Goal: Information Seeking & Learning: Learn about a topic

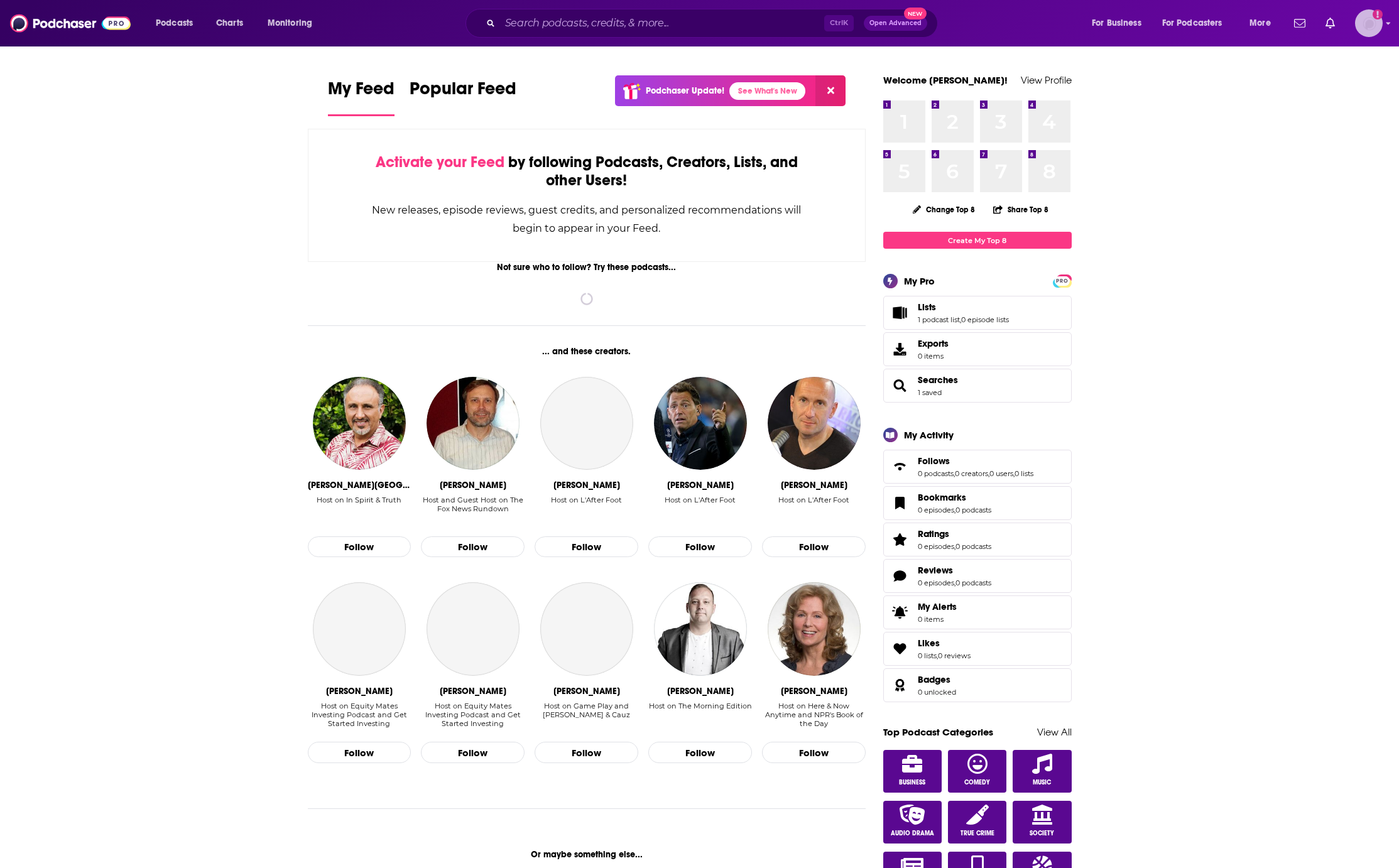
click at [1375, 11] on icon "Add a profile image" at bounding box center [1377, 14] width 10 height 10
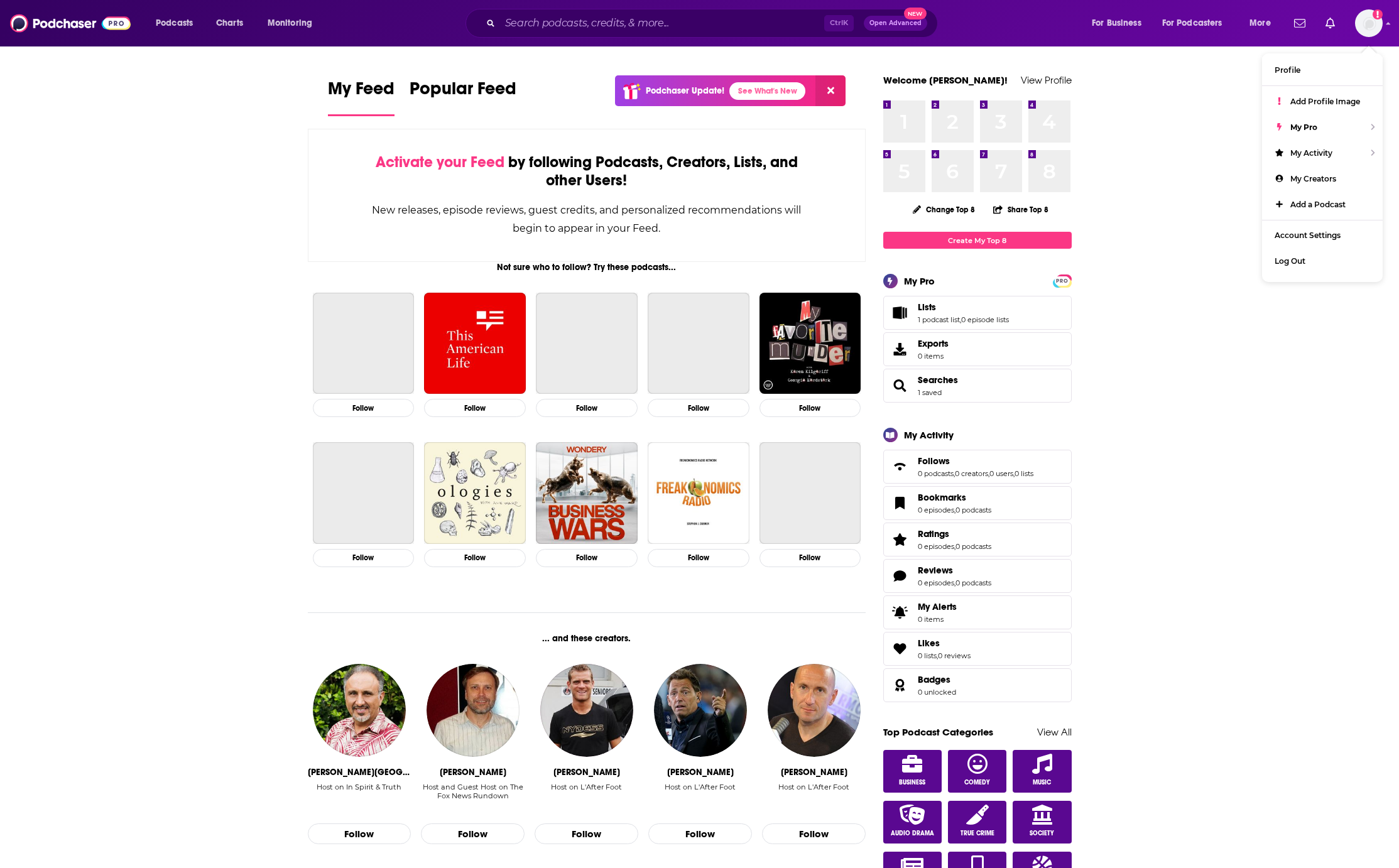
click at [319, 264] on div "Not sure who to follow? Try these podcasts..." at bounding box center [586, 267] width 559 height 11
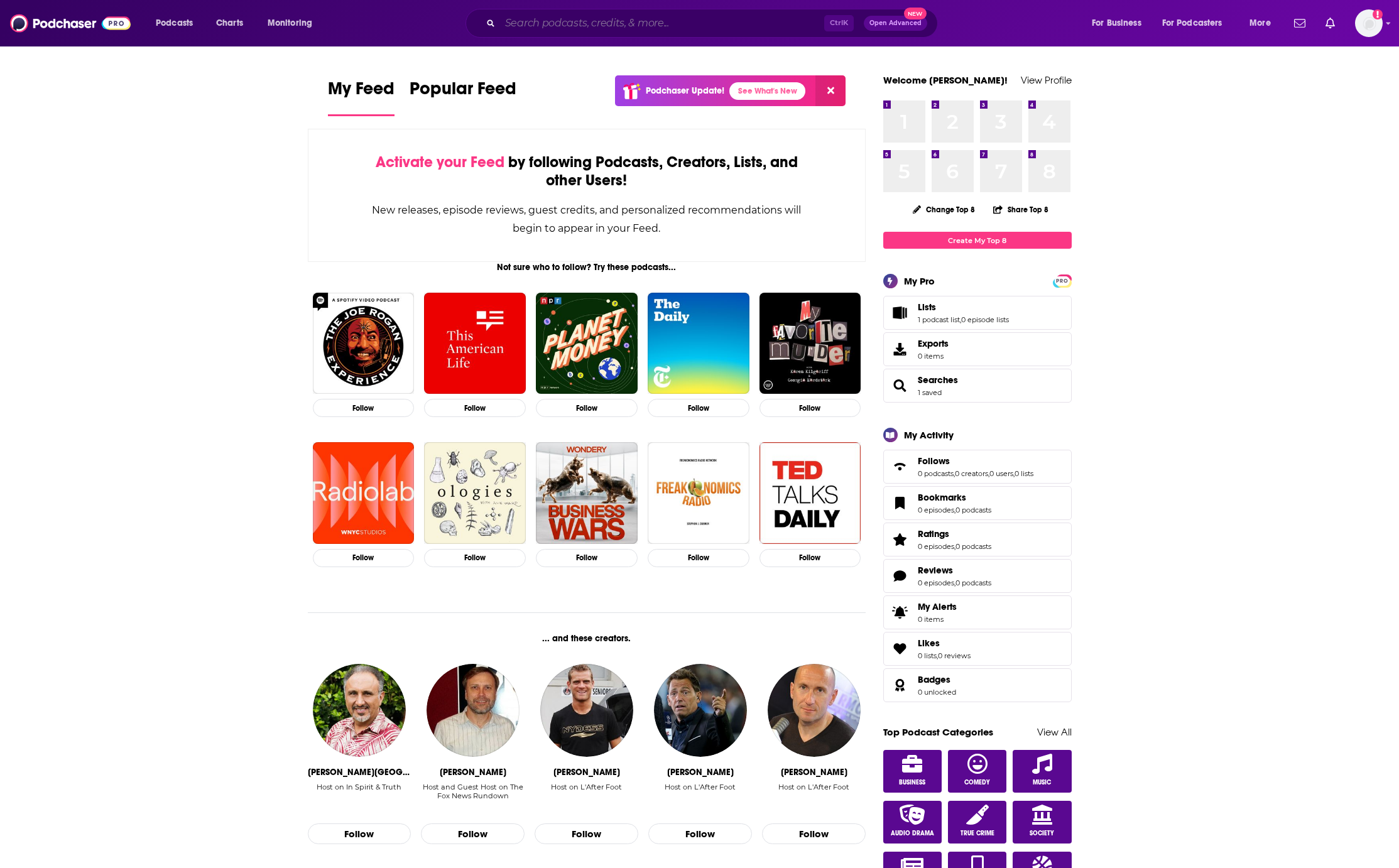
click at [591, 27] on input "Search podcasts, credits, & more..." at bounding box center [662, 23] width 324 height 20
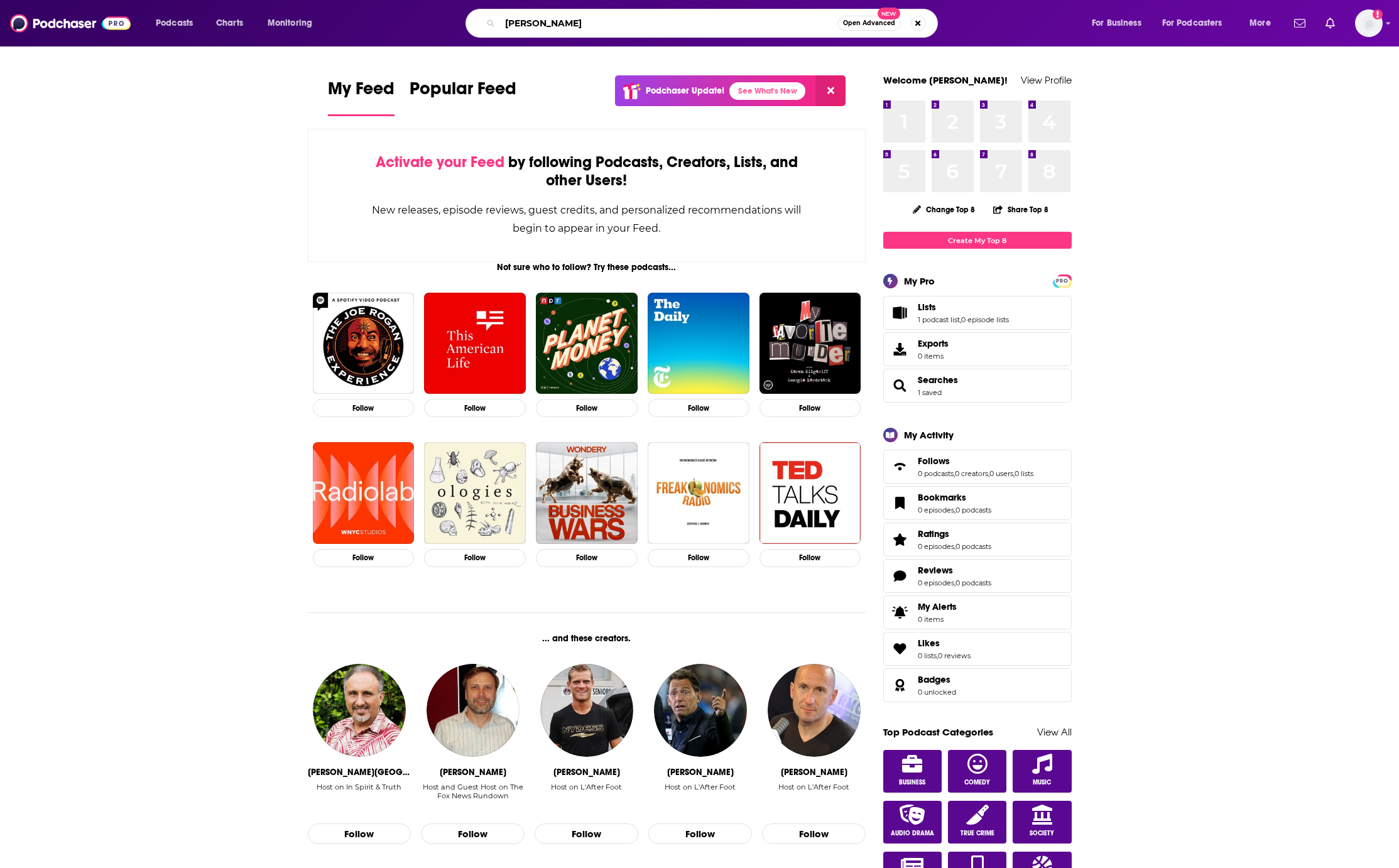
type input "[PERSON_NAME]"
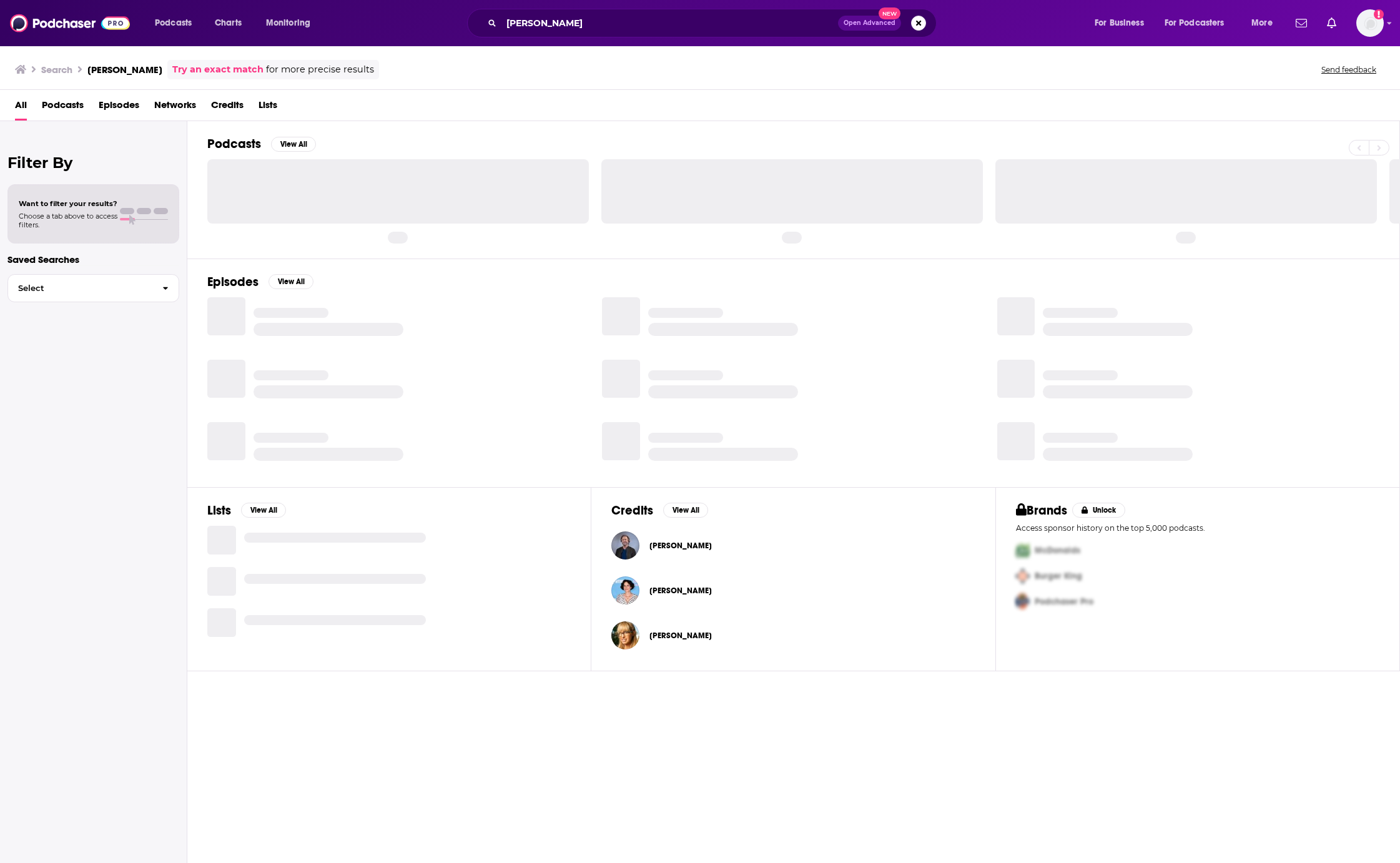
click at [680, 550] on div "[PERSON_NAME]" at bounding box center [680, 545] width 62 height 25
click at [673, 544] on span "[PERSON_NAME]" at bounding box center [680, 545] width 62 height 10
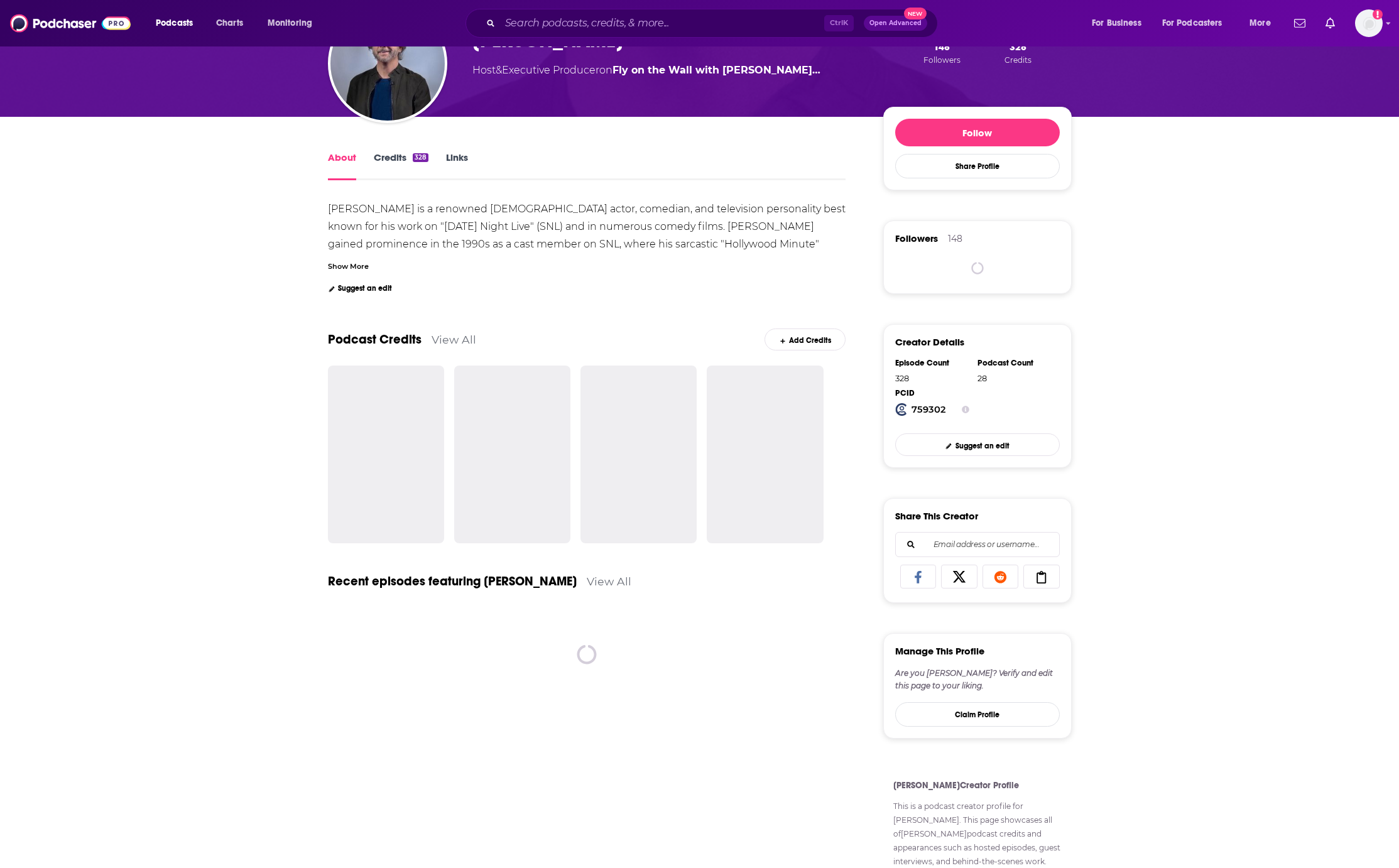
scroll to position [188, 0]
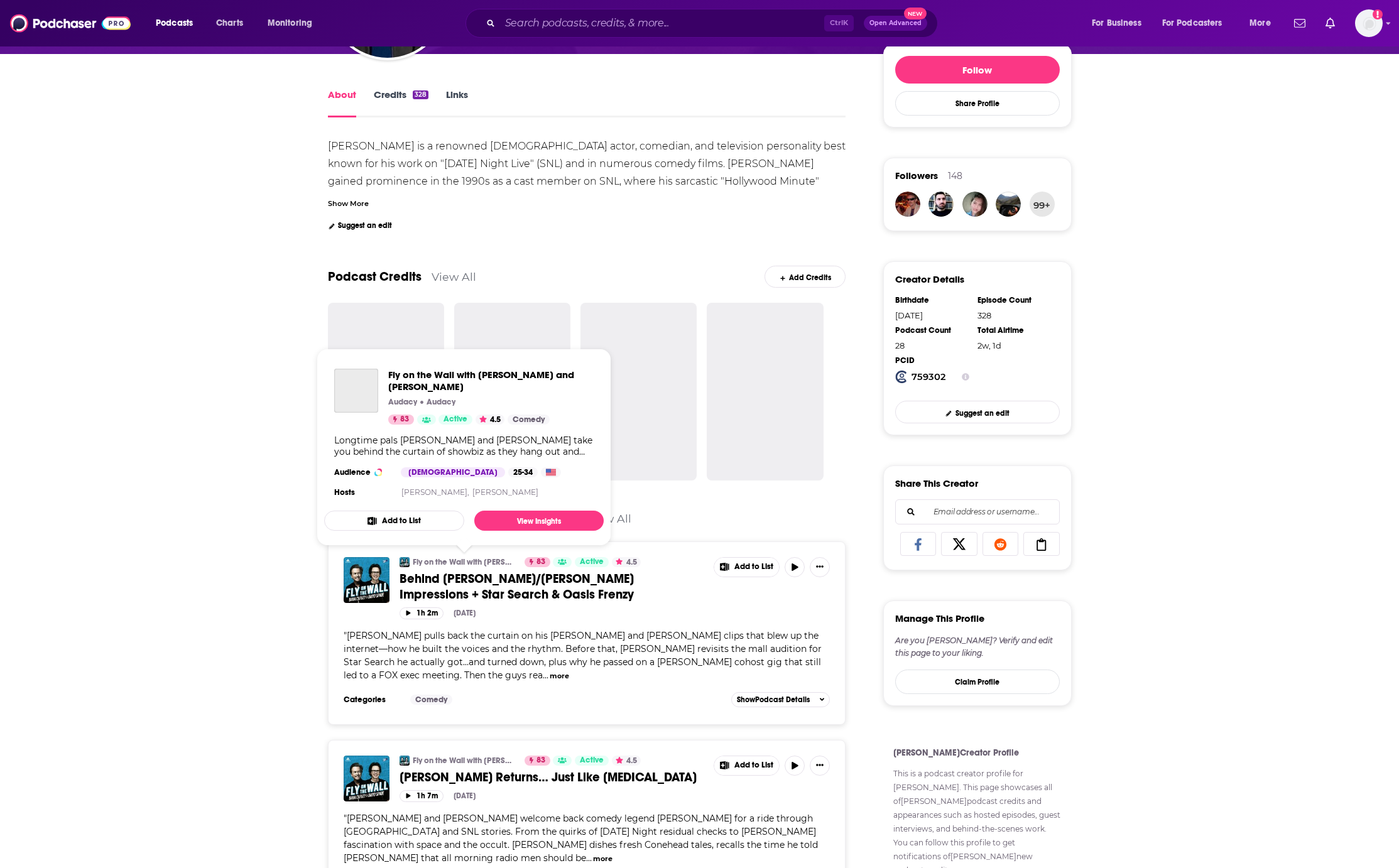
click at [474, 560] on link "Fly on the Wall with [PERSON_NAME] and [PERSON_NAME]" at bounding box center [464, 562] width 103 height 10
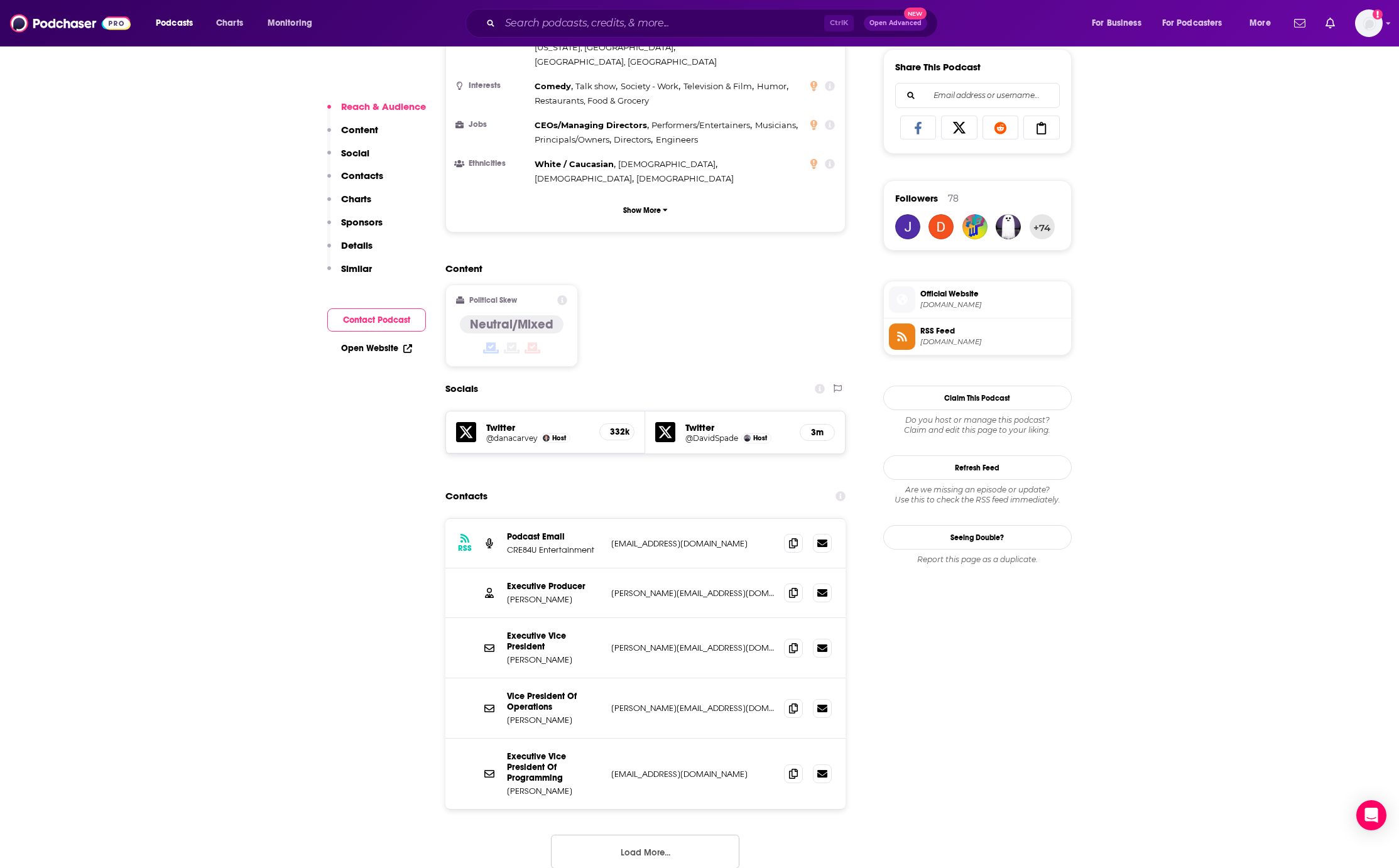
scroll to position [816, 0]
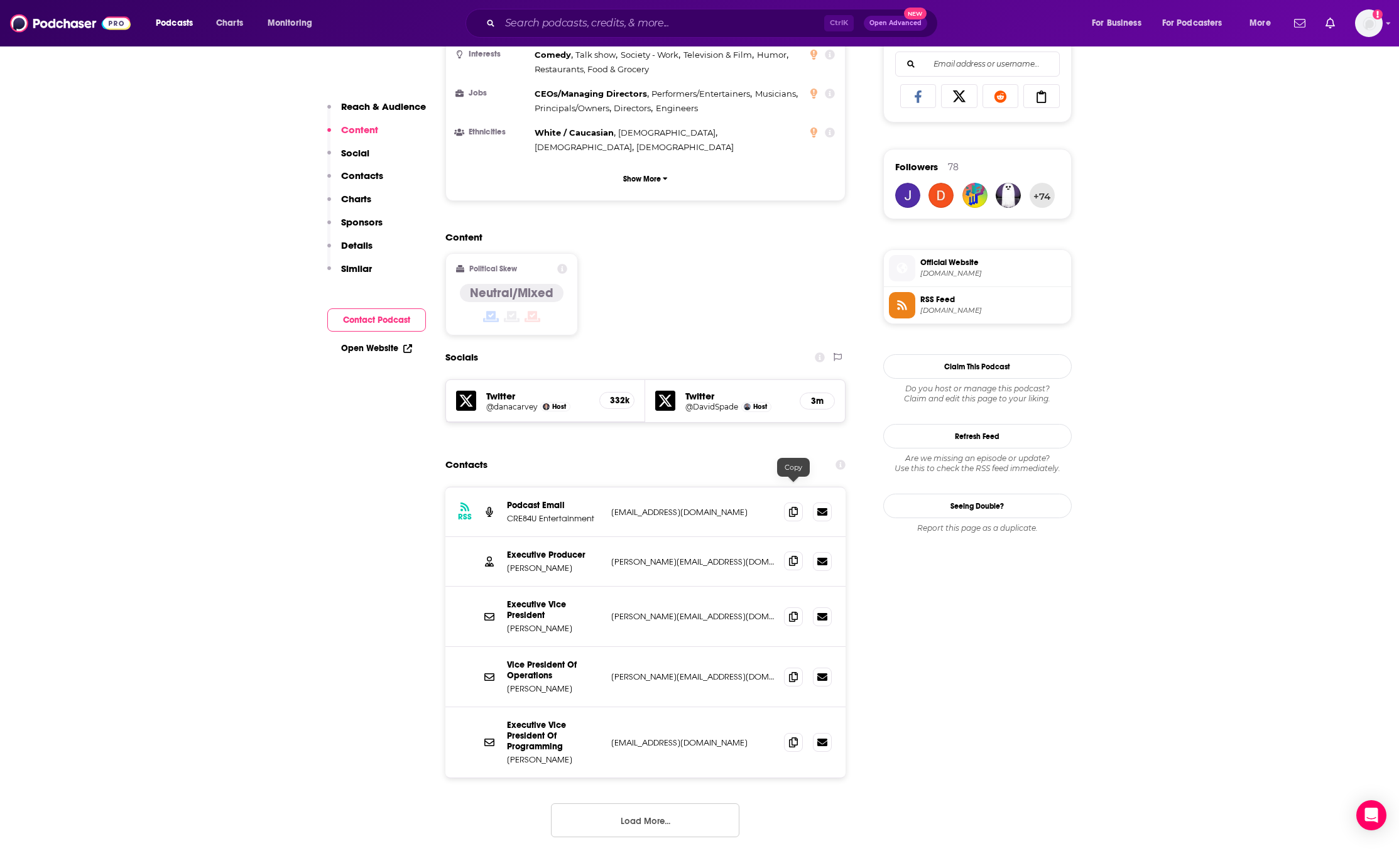
click at [790, 556] on icon at bounding box center [793, 560] width 9 height 10
click at [794, 556] on icon at bounding box center [793, 560] width 9 height 10
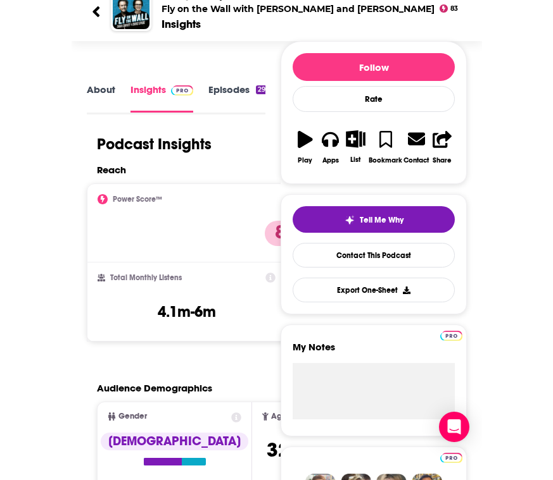
scroll to position [0, 0]
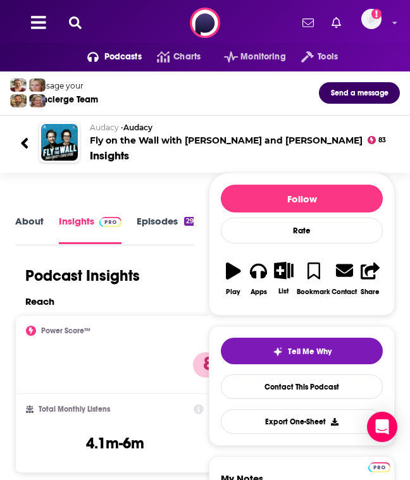
click at [158, 216] on link "Episodes 291" at bounding box center [167, 229] width 61 height 28
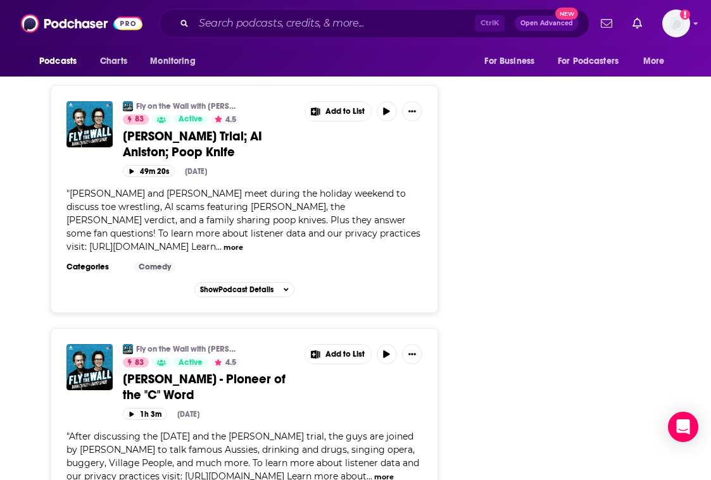
scroll to position [6376, 0]
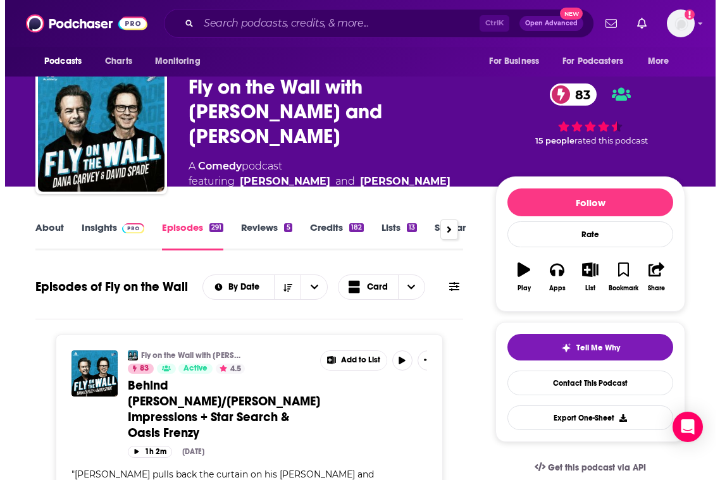
scroll to position [0, 0]
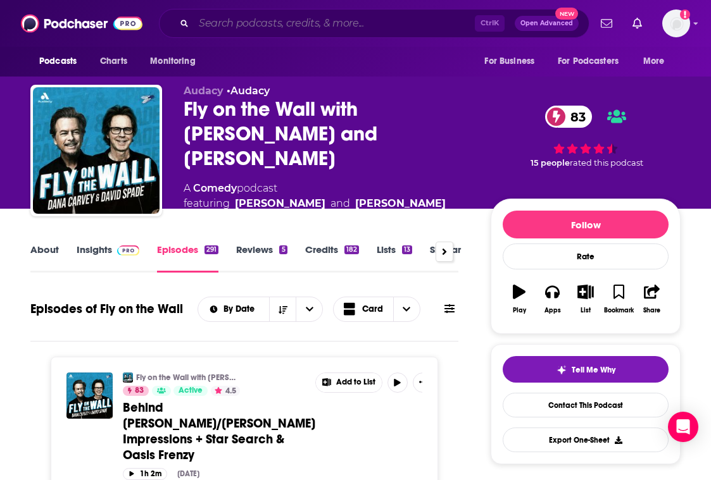
click at [230, 28] on input "Search podcasts, credits, & more..." at bounding box center [334, 23] width 281 height 20
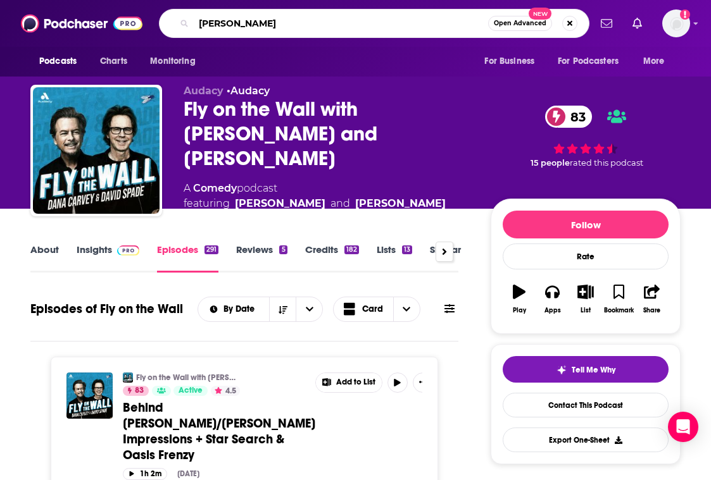
type input "[PERSON_NAME]"
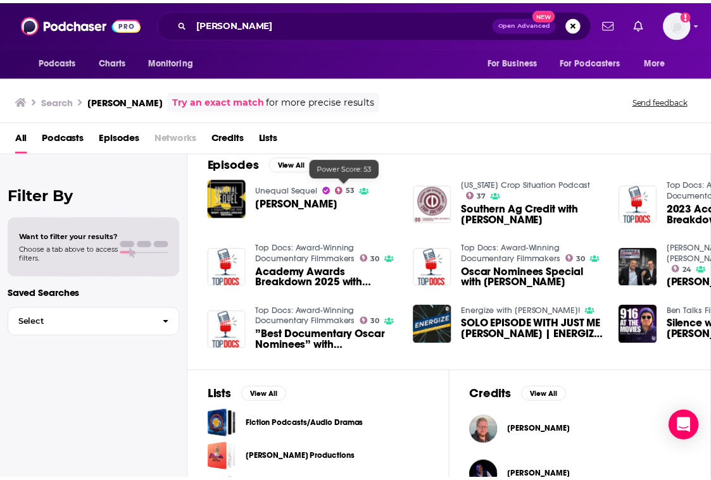
scroll to position [317, 0]
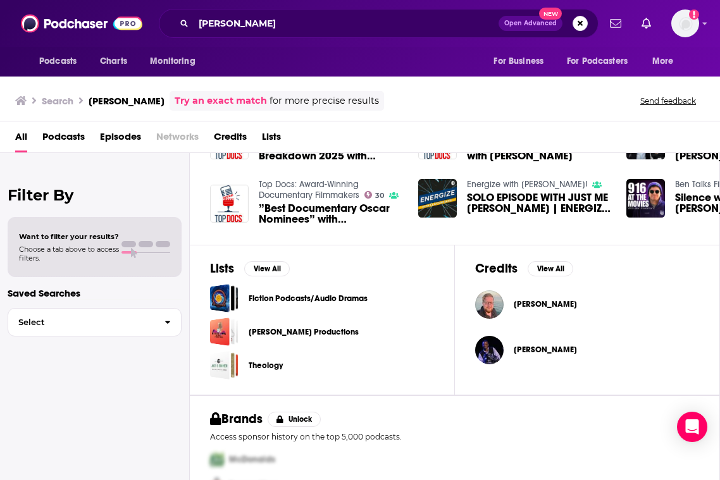
click at [515, 301] on span "[PERSON_NAME]" at bounding box center [545, 304] width 63 height 10
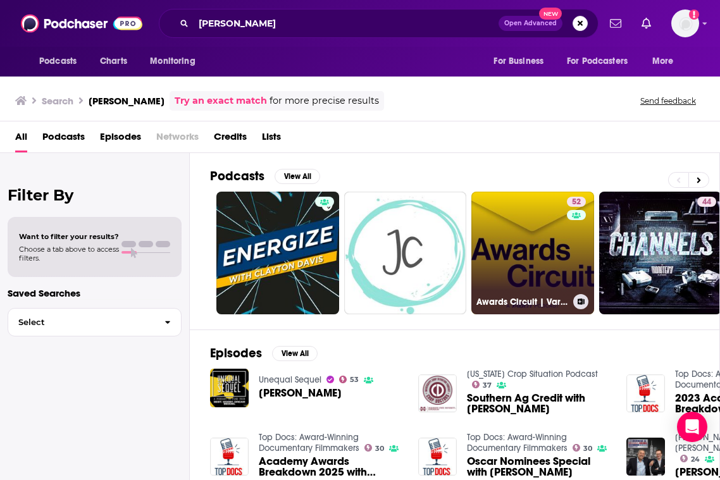
click at [518, 224] on link "52 Awards Circuit | Variety" at bounding box center [533, 253] width 123 height 123
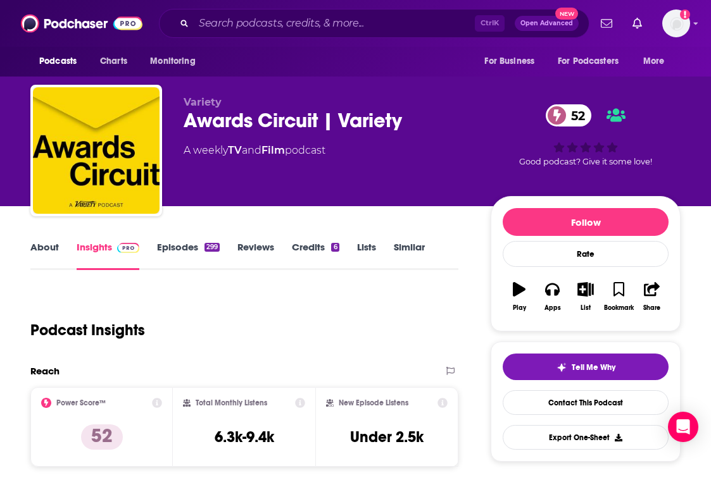
click at [311, 248] on link "Credits 6" at bounding box center [315, 255] width 47 height 29
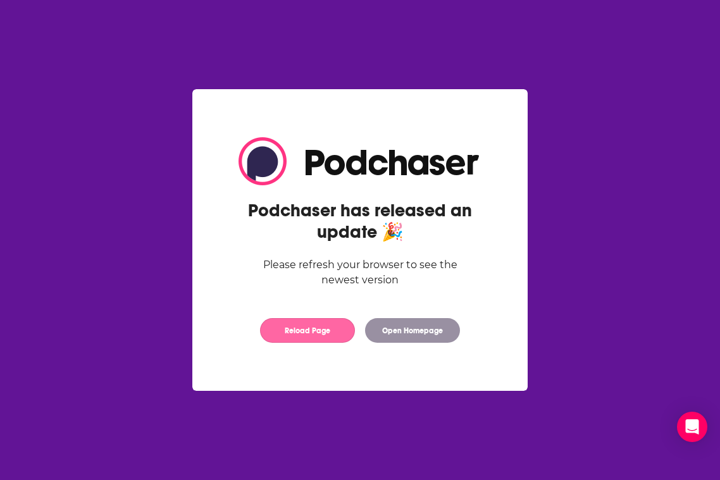
click at [341, 339] on button "Reload Page" at bounding box center [307, 330] width 95 height 25
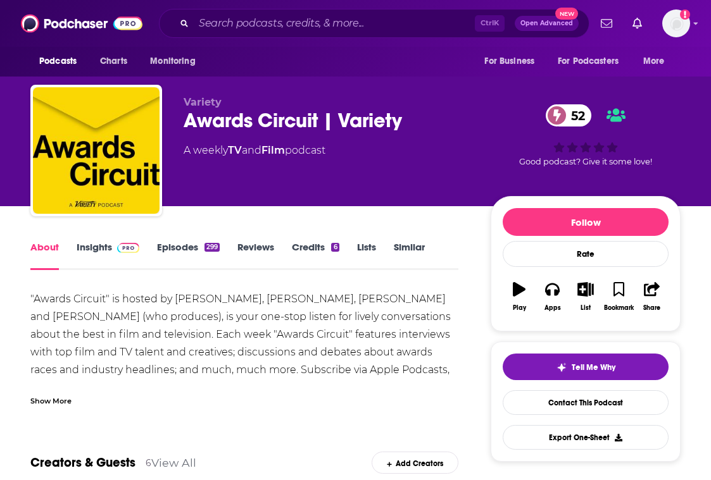
click at [311, 253] on link "Credits 6" at bounding box center [315, 255] width 47 height 29
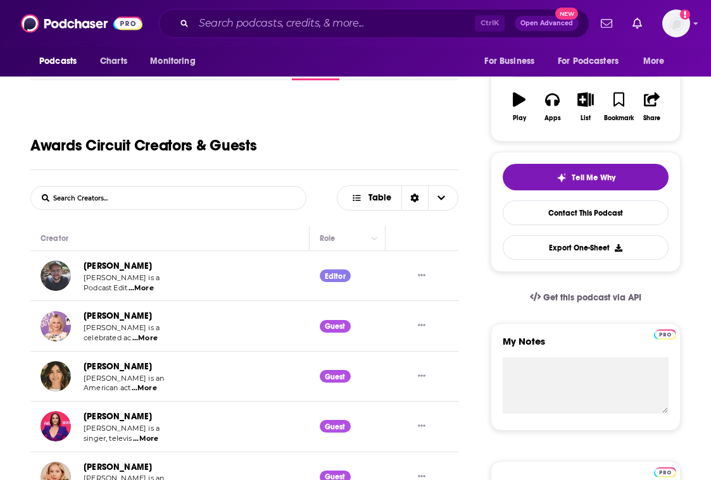
scroll to position [443, 0]
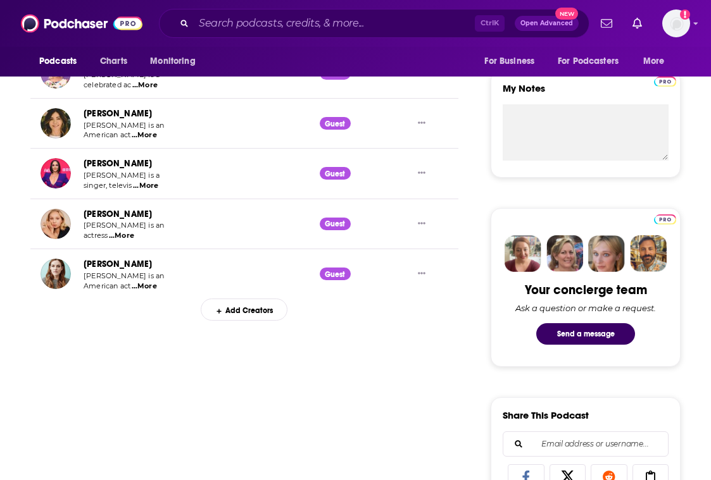
click at [227, 306] on div "Add Creators" at bounding box center [244, 310] width 87 height 22
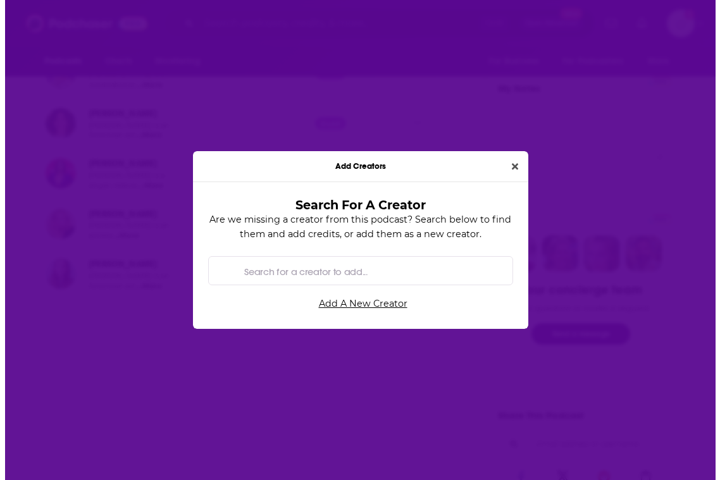
scroll to position [0, 0]
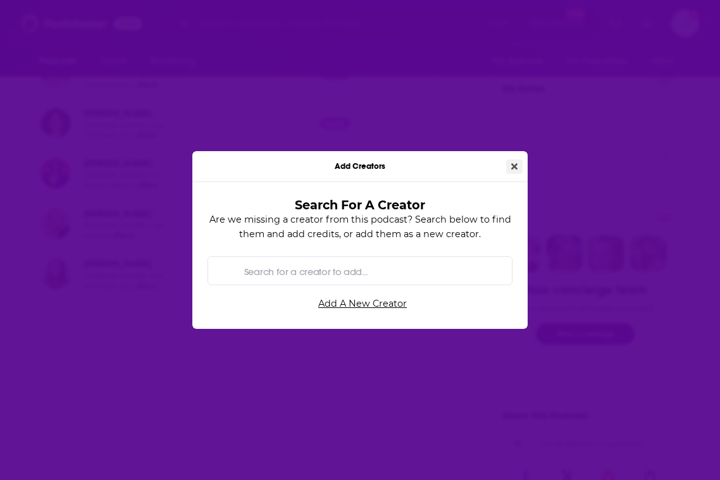
click at [518, 165] on button "Close" at bounding box center [514, 167] width 16 height 15
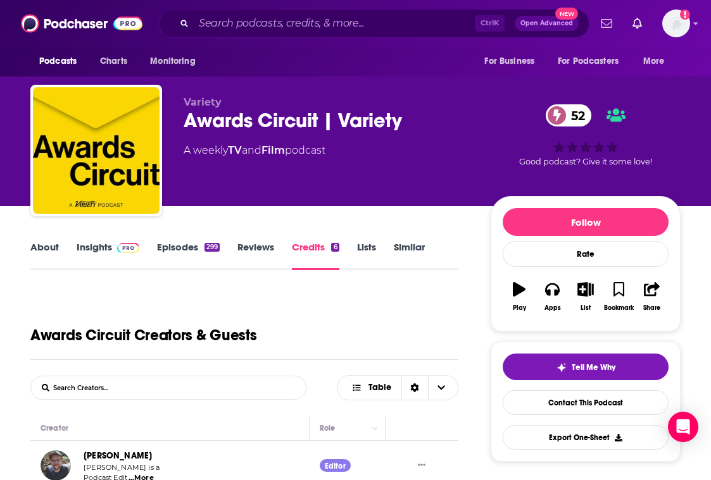
click at [182, 251] on link "Episodes 299" at bounding box center [188, 255] width 63 height 29
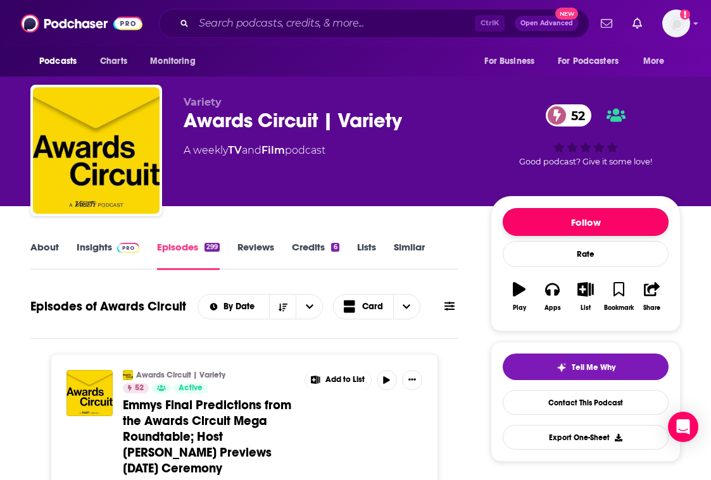
click at [564, 231] on button "Follow" at bounding box center [586, 222] width 166 height 28
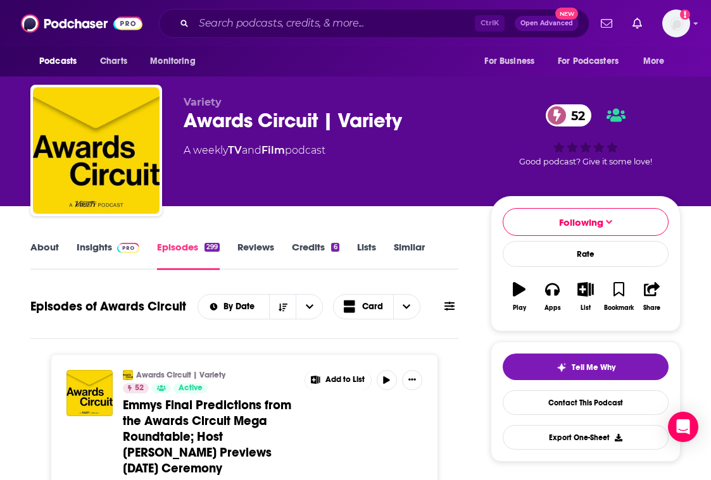
click at [34, 250] on link "About" at bounding box center [44, 255] width 28 height 29
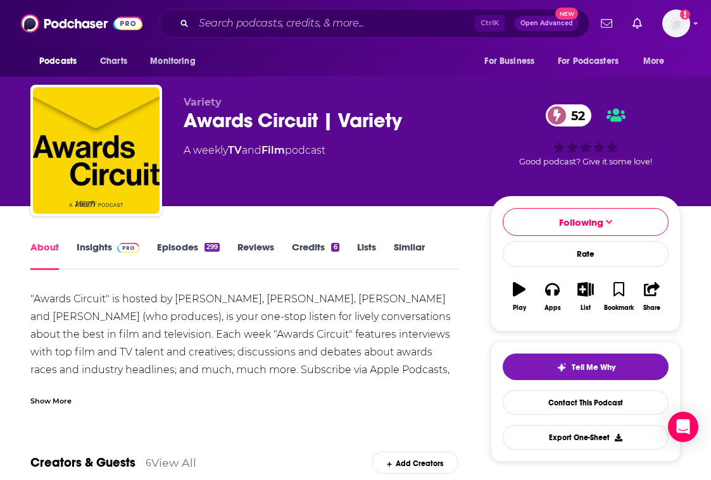
click at [304, 455] on div "Creators & Guests 6 View All Add Creators" at bounding box center [244, 456] width 428 height 68
click at [75, 20] on img at bounding box center [82, 23] width 122 height 24
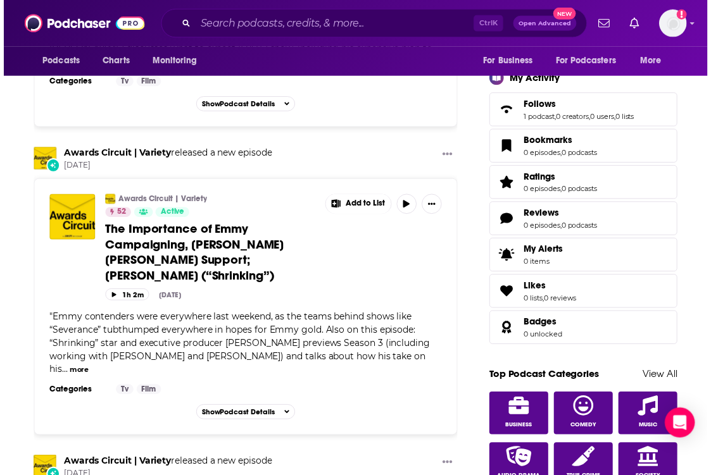
scroll to position [380, 0]
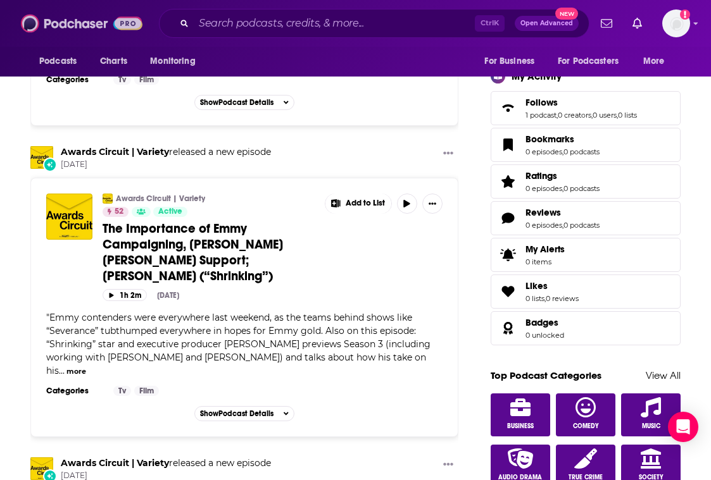
click at [47, 22] on img at bounding box center [82, 23] width 122 height 24
click at [61, 22] on img at bounding box center [82, 23] width 122 height 24
